Goal: Task Accomplishment & Management: Use online tool/utility

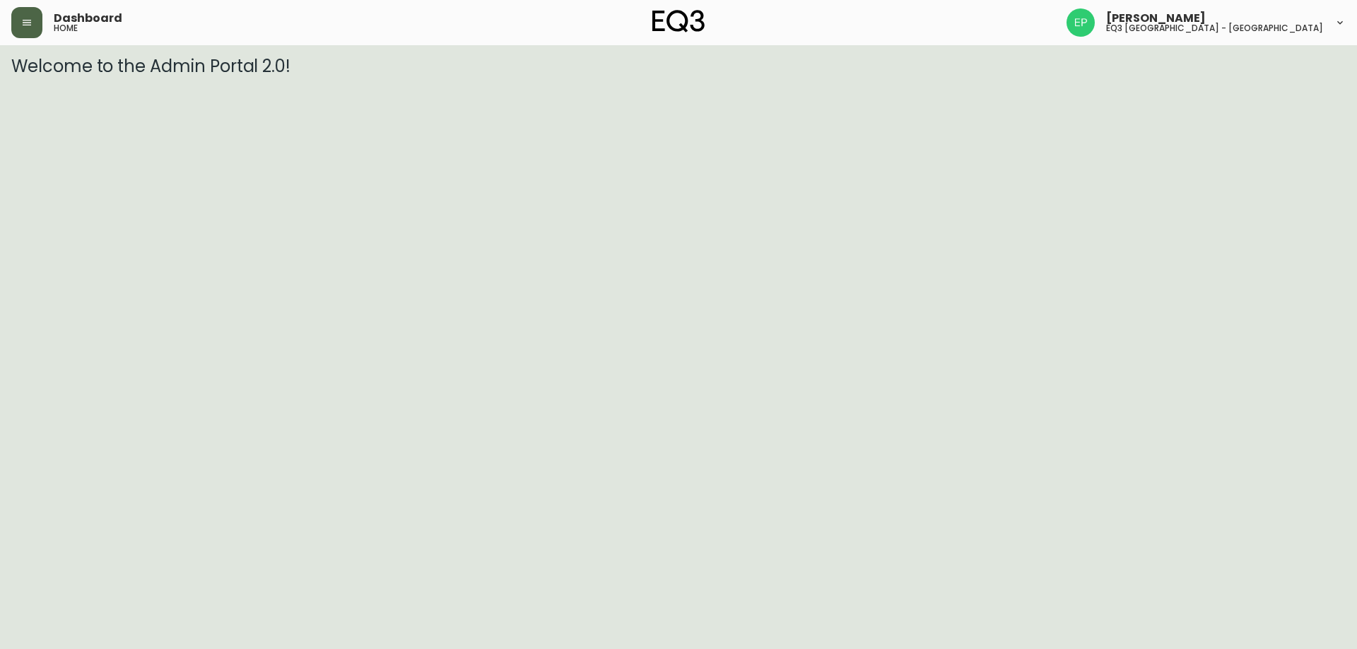
click at [13, 23] on button "button" at bounding box center [26, 22] width 31 height 31
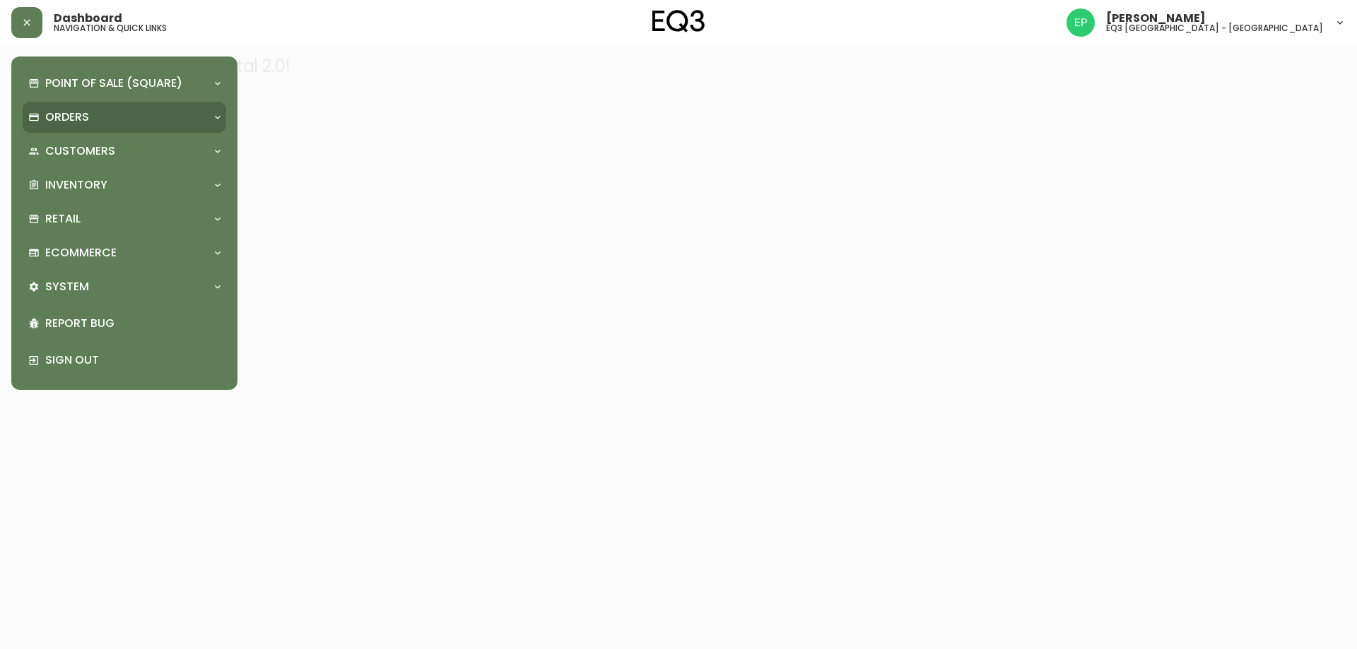
click at [69, 117] on p "Orders" at bounding box center [67, 118] width 44 height 16
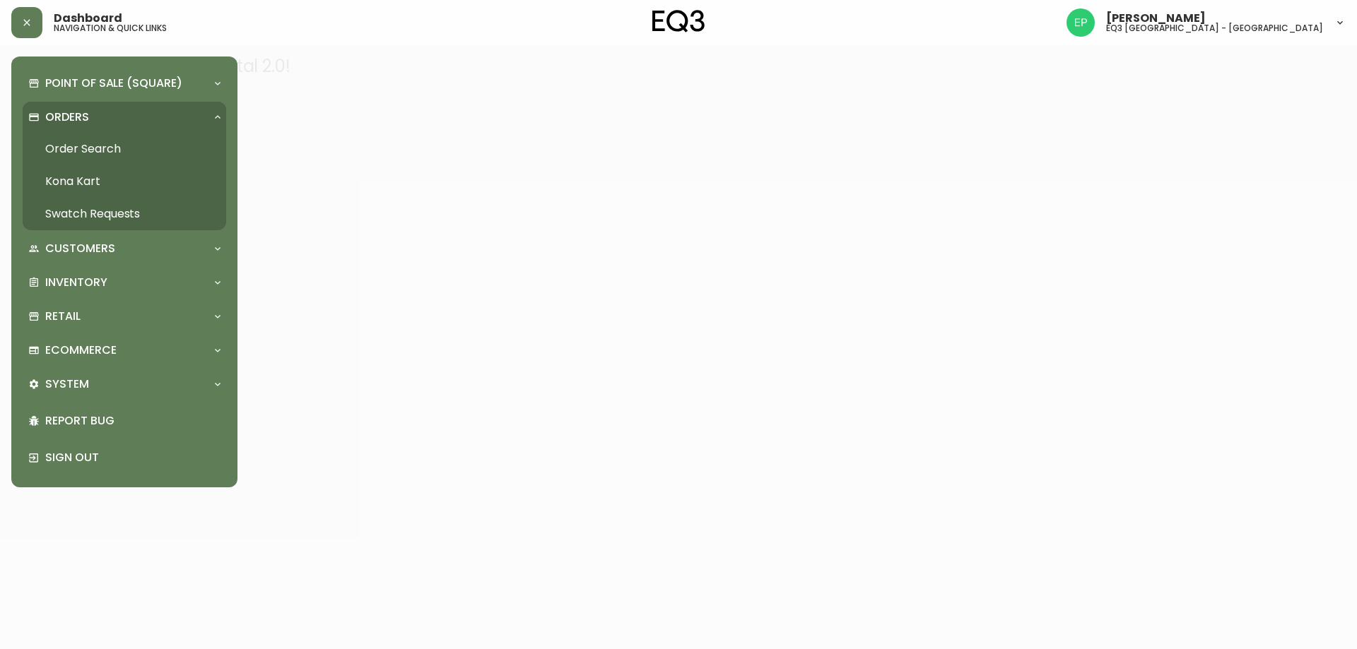
click at [73, 148] on link "Order Search" at bounding box center [125, 149] width 204 height 33
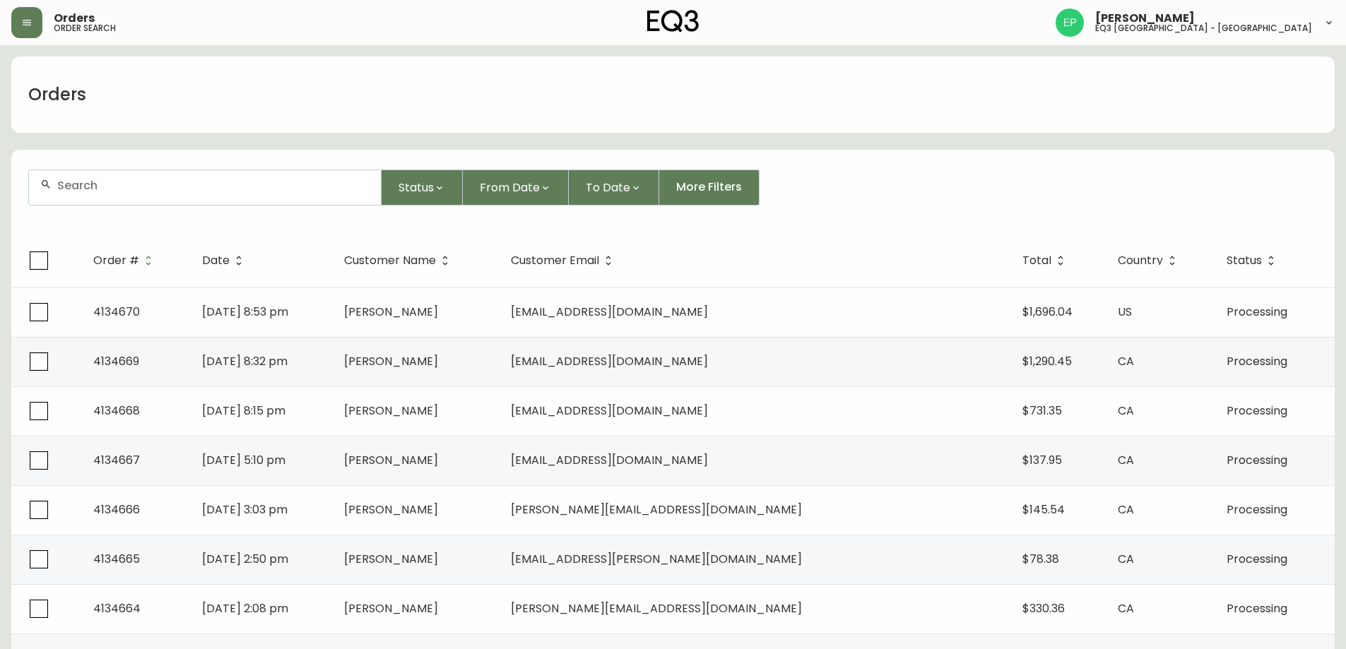
click at [333, 372] on td "[DATE] 8:32 pm" at bounding box center [262, 361] width 142 height 49
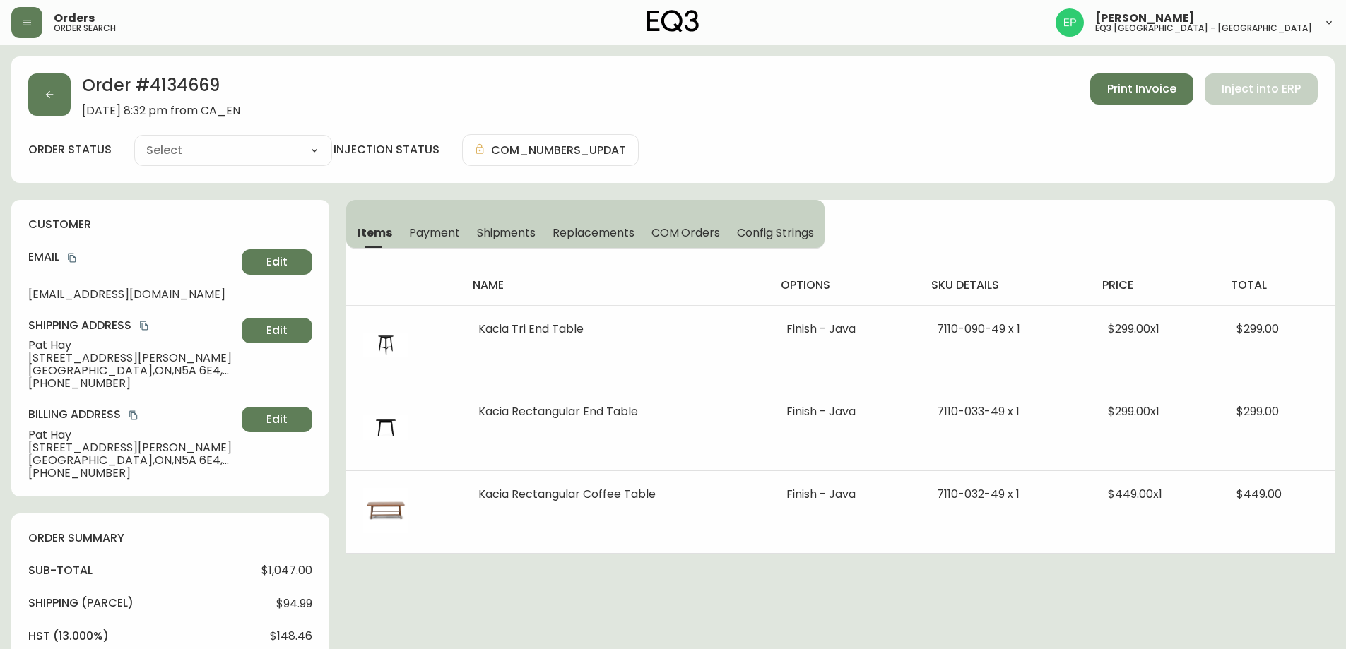
type input "Processing"
select select "PROCESSING"
click at [54, 93] on icon "button" at bounding box center [49, 94] width 11 height 11
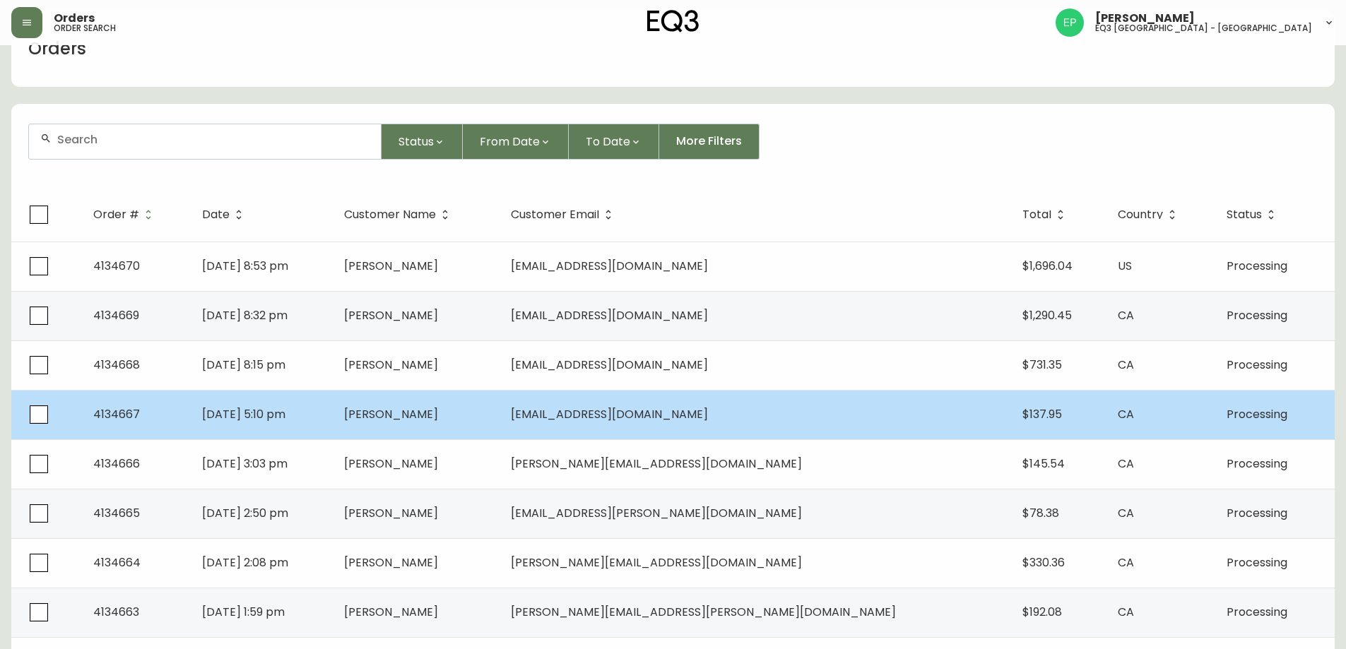
scroll to position [71, 0]
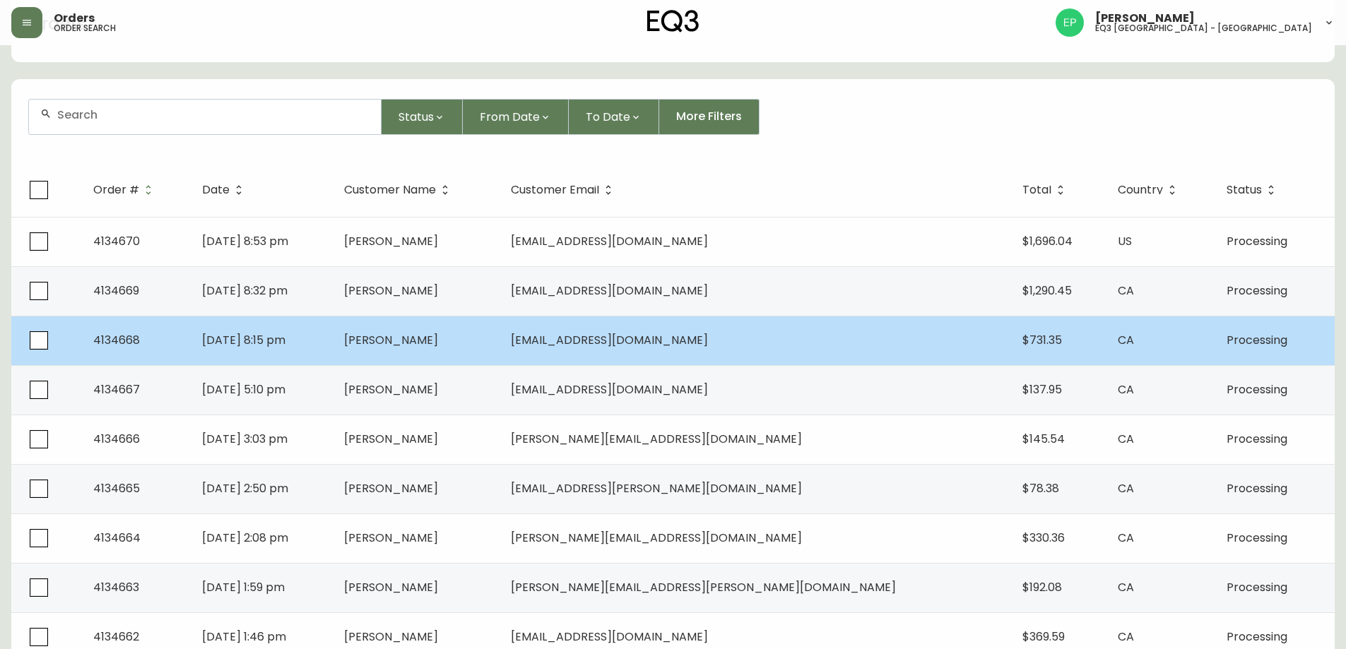
click at [333, 340] on td "[DATE] 8:15 pm" at bounding box center [262, 340] width 142 height 49
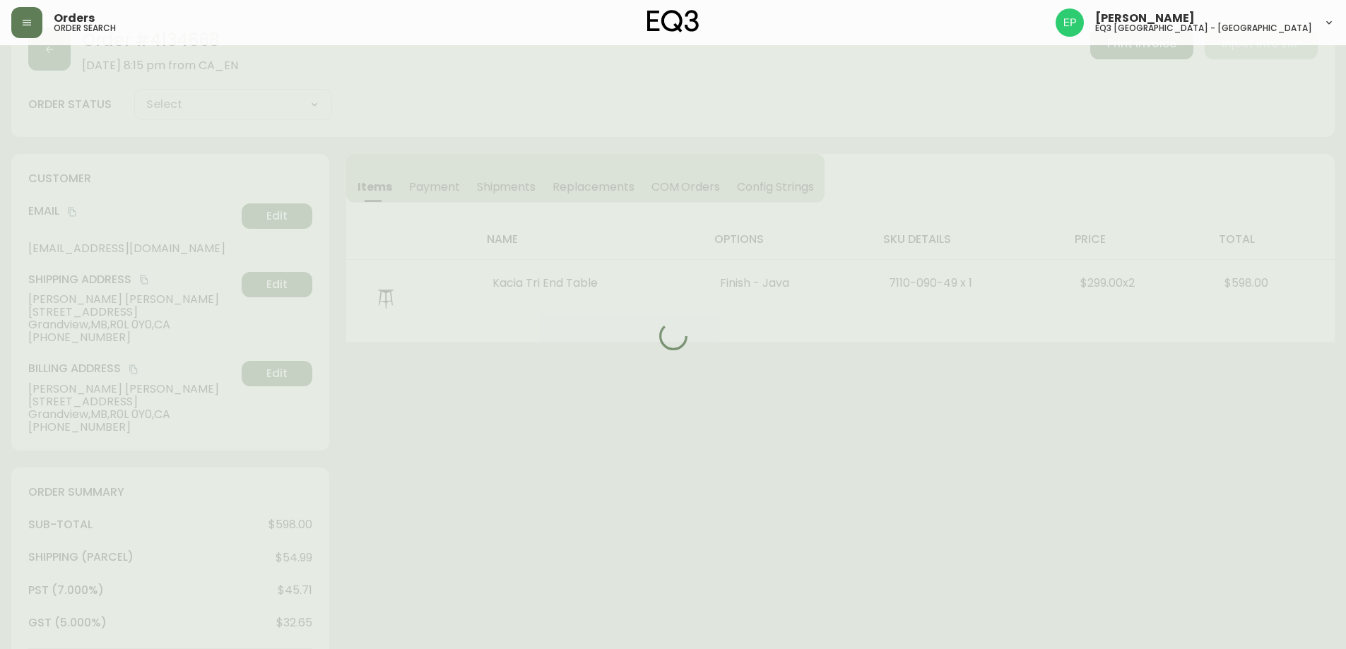
scroll to position [71, 0]
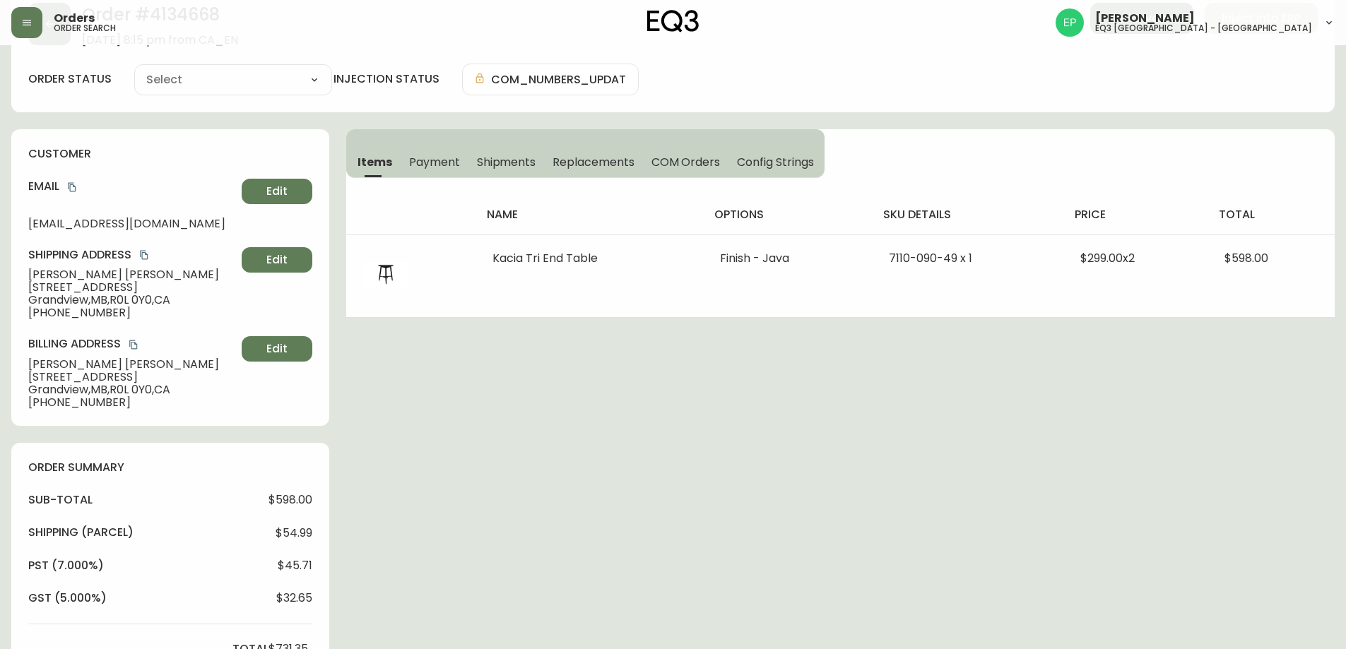
type input "Processing"
select select "PROCESSING"
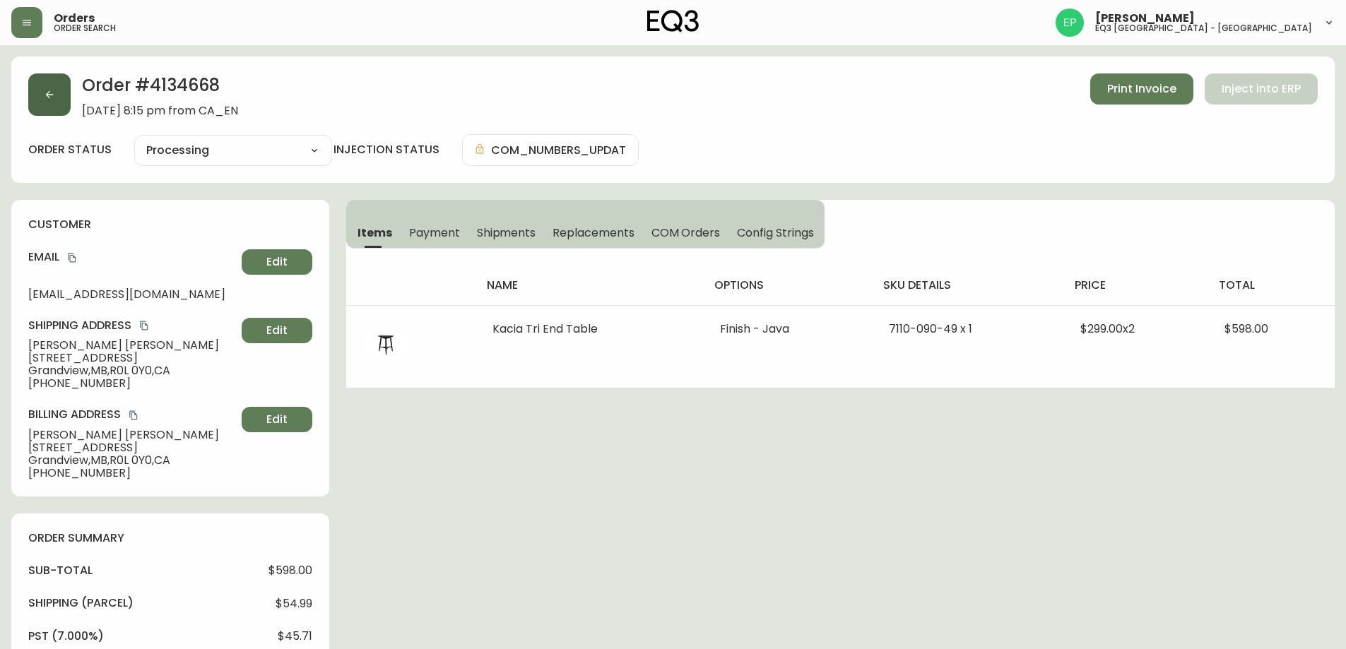
click at [59, 88] on button "button" at bounding box center [49, 94] width 42 height 42
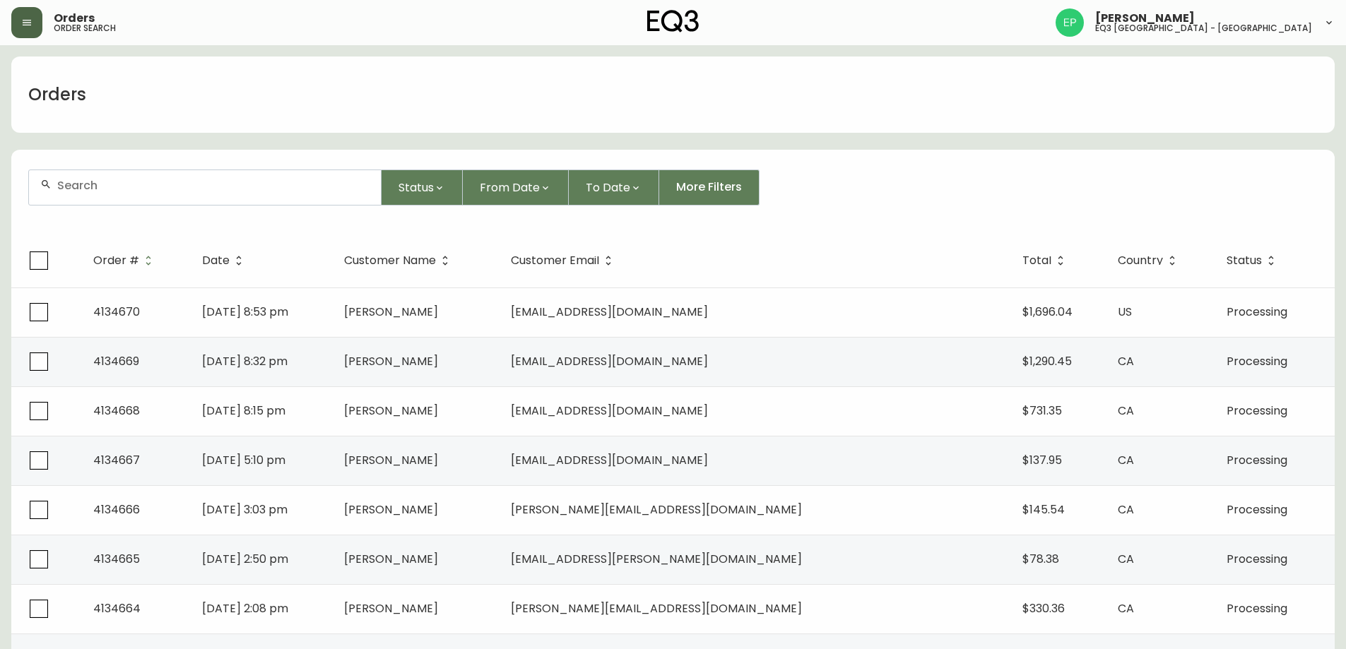
click at [33, 25] on button "button" at bounding box center [26, 22] width 31 height 31
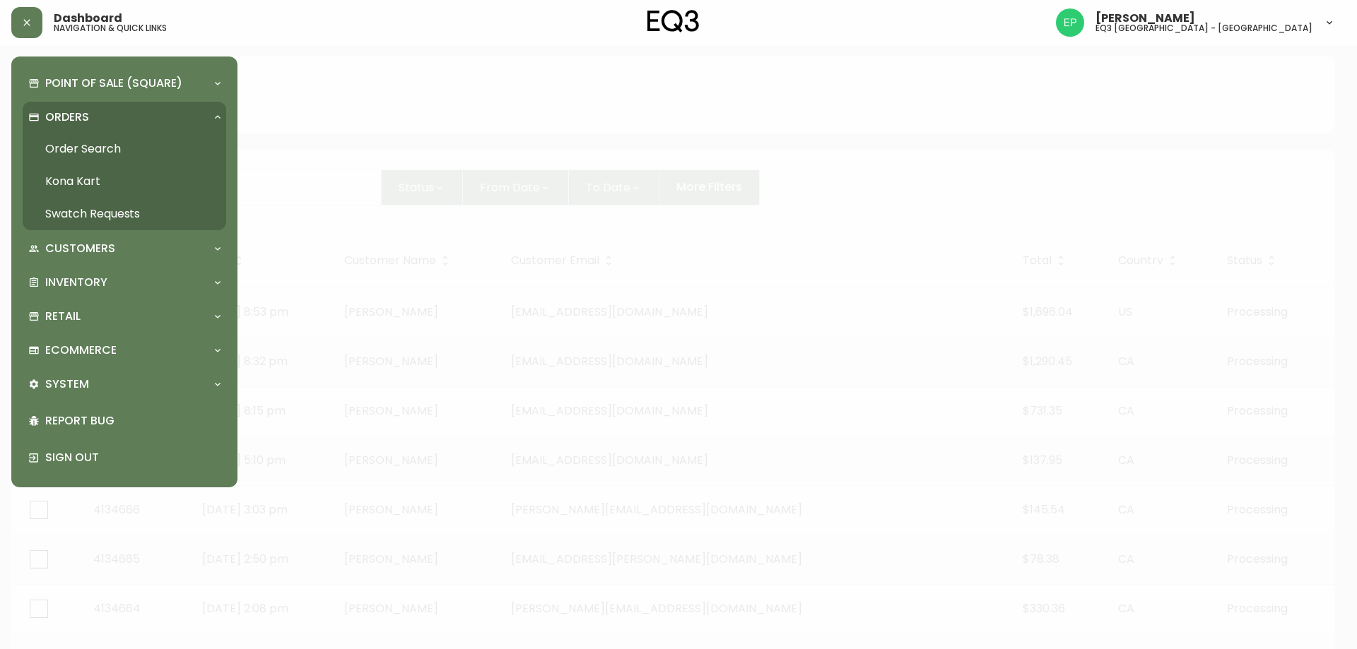
click at [67, 133] on link "Order Search" at bounding box center [125, 149] width 204 height 33
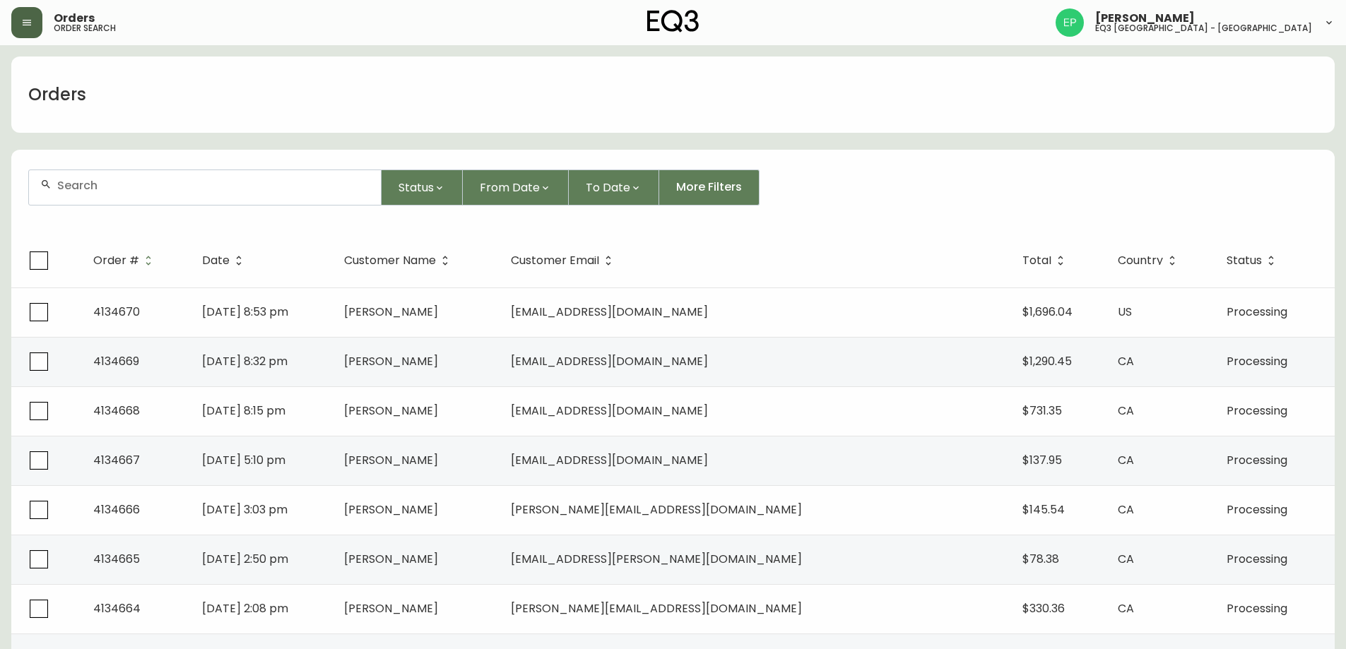
click at [38, 30] on button "button" at bounding box center [26, 22] width 31 height 31
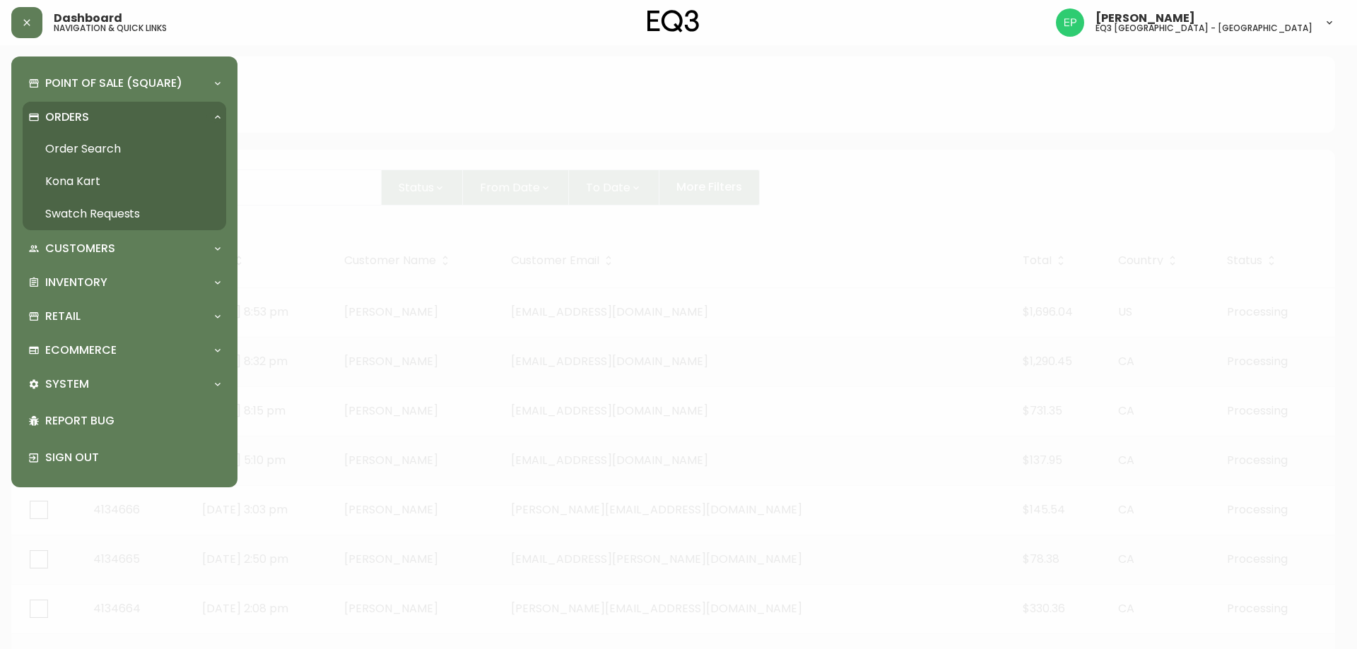
click at [68, 150] on link "Order Search" at bounding box center [125, 149] width 204 height 33
